Goal: Information Seeking & Learning: Learn about a topic

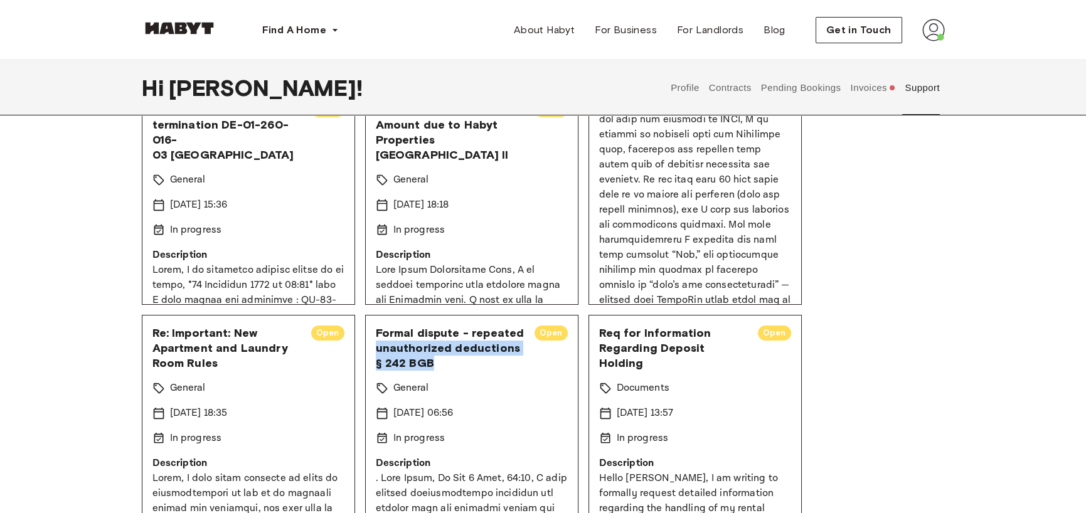
drag, startPoint x: 429, startPoint y: 345, endPoint x: 523, endPoint y: 363, distance: 96.4
click at [523, 363] on div "Formal dispute - repeated unauthorized deductions § 242 BGB Open" at bounding box center [472, 348] width 192 height 45
copy span "unauthorized deductions § 242 BGB"
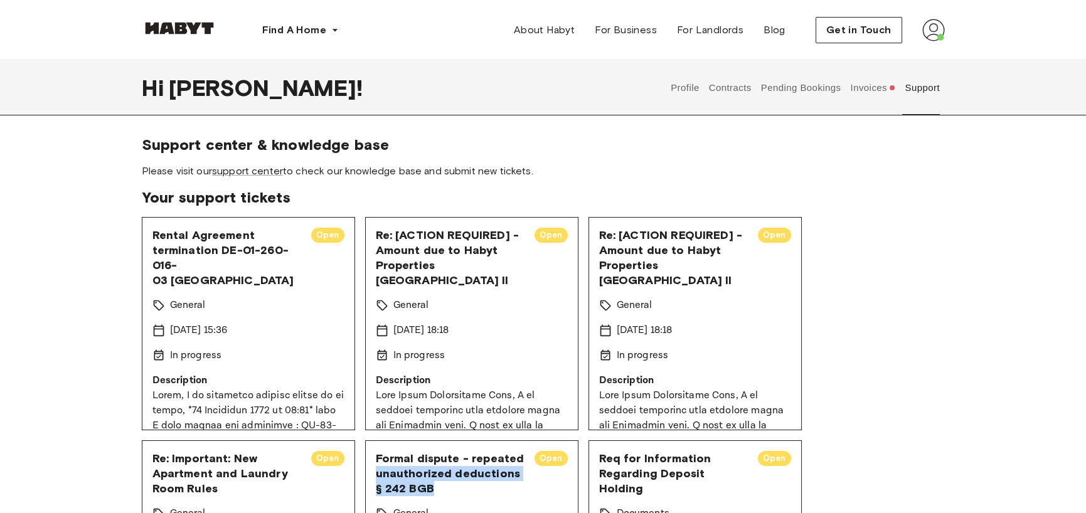
scroll to position [126, 0]
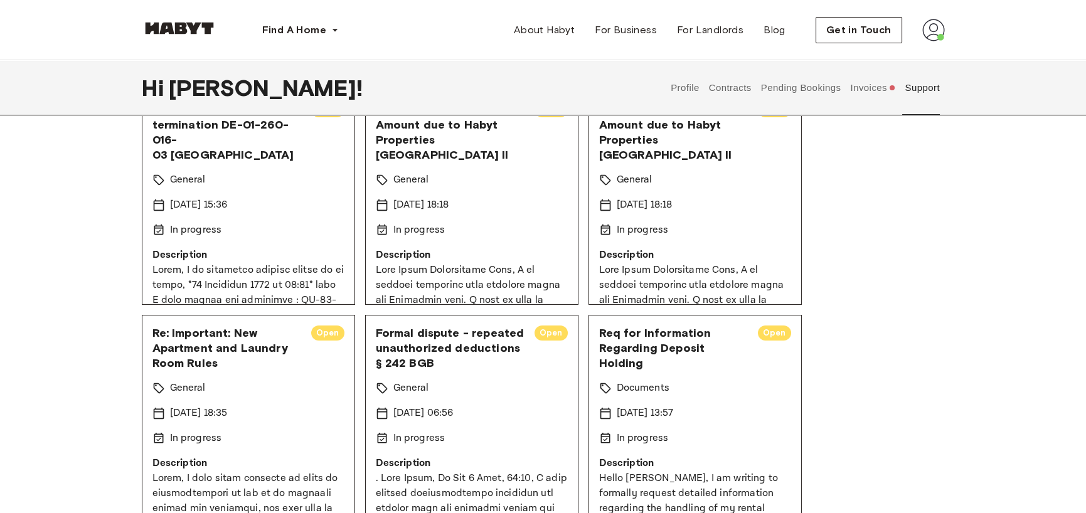
drag, startPoint x: 641, startPoint y: 332, endPoint x: 671, endPoint y: 358, distance: 39.6
click at [671, 358] on span "Req for Information Regarding Deposit Holding" at bounding box center [673, 348] width 149 height 45
copy span "Information Regarding Deposit Holding"
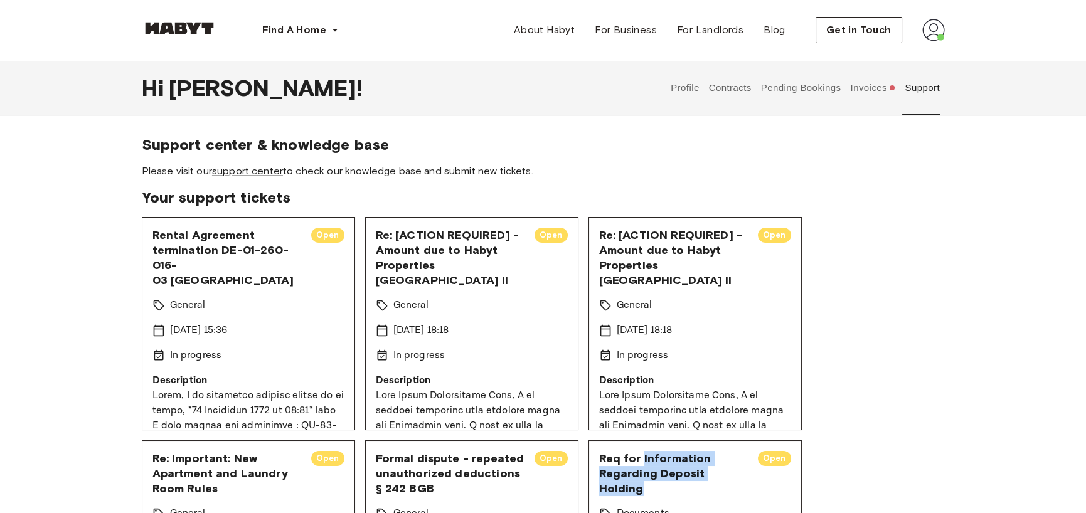
scroll to position [63, 0]
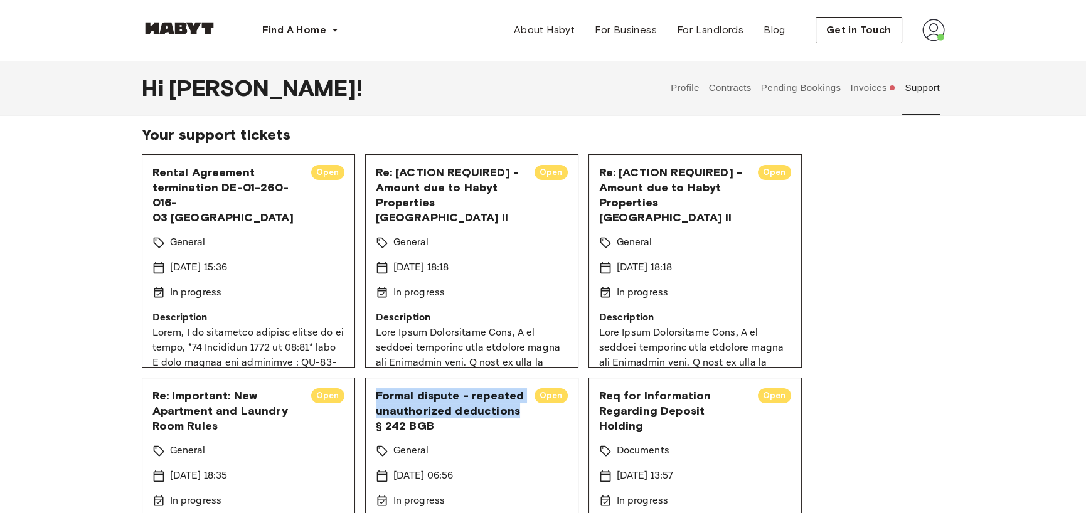
drag, startPoint x: 385, startPoint y: 389, endPoint x: 435, endPoint y: 425, distance: 61.6
click at [435, 425] on span "Formal dispute - repeated unauthorized deductions § 242 BGB" at bounding box center [450, 410] width 149 height 45
copy span "Formal dispute - repeated unauthorized deductions"
